Goal: Transaction & Acquisition: Book appointment/travel/reservation

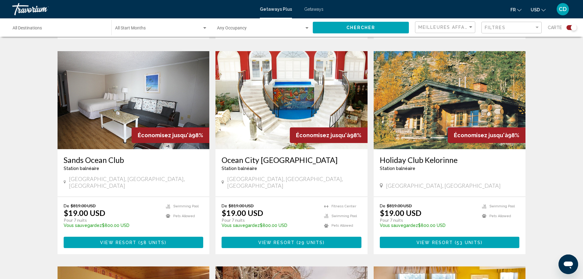
scroll to position [613, 0]
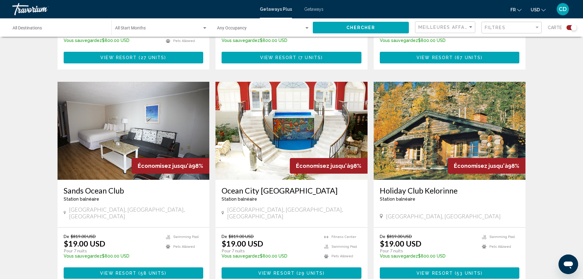
click at [332, 85] on img "Main content" at bounding box center [292, 131] width 152 height 98
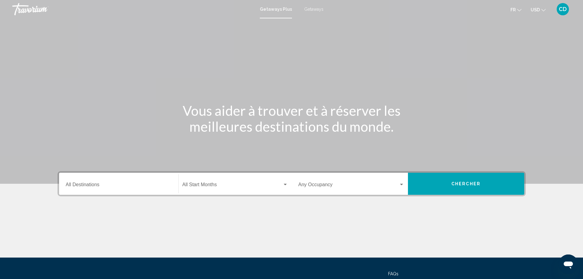
click at [459, 186] on span "Chercher" at bounding box center [466, 184] width 29 height 5
